Goal: Task Accomplishment & Management: Use online tool/utility

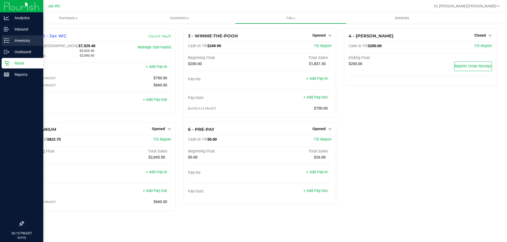
click at [11, 41] on p "Inventory" at bounding box center [25, 40] width 32 height 6
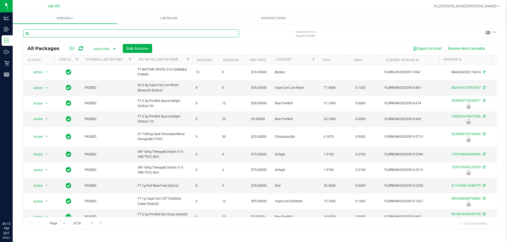
click at [89, 34] on input "text" at bounding box center [131, 34] width 216 height 8
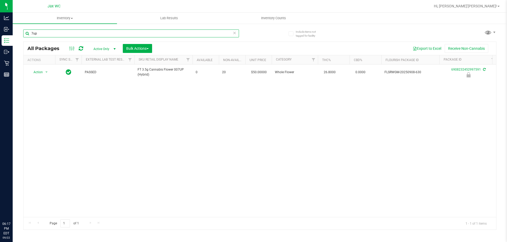
drag, startPoint x: 41, startPoint y: 32, endPoint x: 27, endPoint y: 31, distance: 13.8
click at [27, 31] on input "7up" at bounding box center [131, 34] width 216 height 8
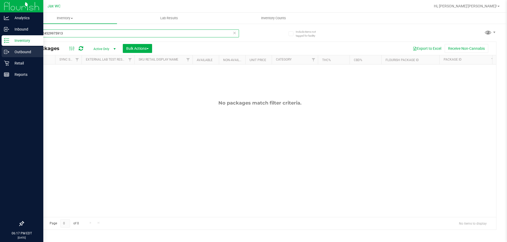
drag, startPoint x: 66, startPoint y: 34, endPoint x: 0, endPoint y: 49, distance: 67.5
click at [0, 49] on div "Analytics Inbound Inventory Outbound Retail Reports 06:17 PM EDT [DATE] 09/22 J…" at bounding box center [253, 121] width 507 height 242
type input "6908232452997591"
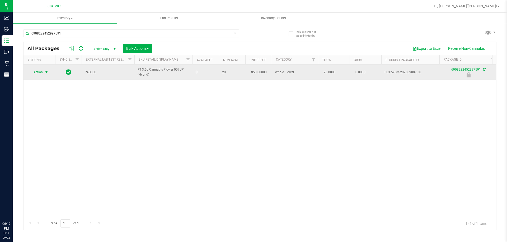
click at [40, 74] on span "Action" at bounding box center [36, 72] width 14 height 7
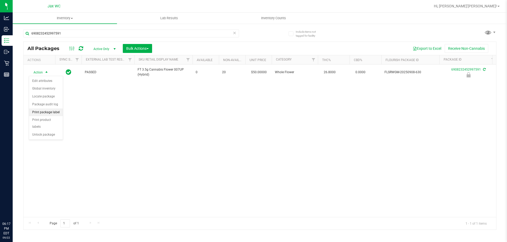
click at [55, 111] on li "Print package label" at bounding box center [46, 113] width 34 height 8
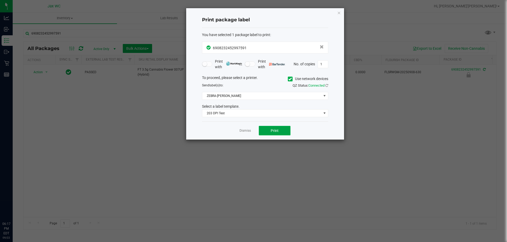
click at [276, 132] on span "Print" at bounding box center [274, 131] width 8 height 4
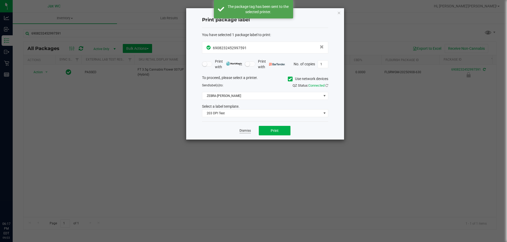
click at [247, 132] on link "Dismiss" at bounding box center [244, 131] width 11 height 4
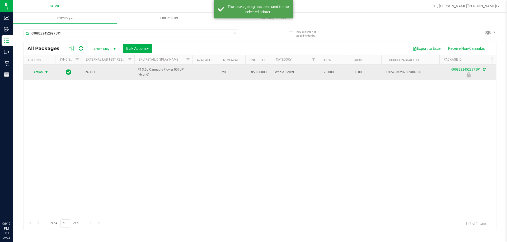
click at [42, 71] on span "Action" at bounding box center [36, 72] width 14 height 7
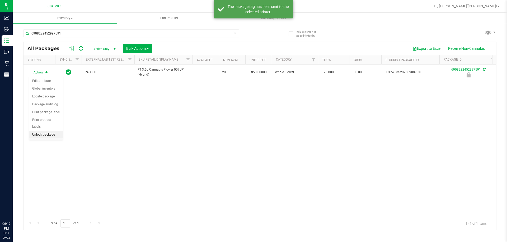
click at [55, 131] on li "Unlock package" at bounding box center [46, 135] width 34 height 8
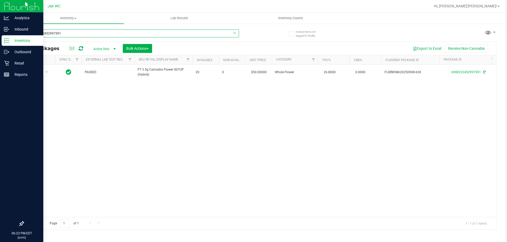
drag, startPoint x: 86, startPoint y: 35, endPoint x: 0, endPoint y: 35, distance: 86.3
click at [0, 35] on div "Analytics Inbound Inventory Outbound Retail Reports 06:23 PM EDT [DATE] 09/22 J…" at bounding box center [253, 121] width 507 height 242
type input "hbg"
